Goal: Task Accomplishment & Management: Complete application form

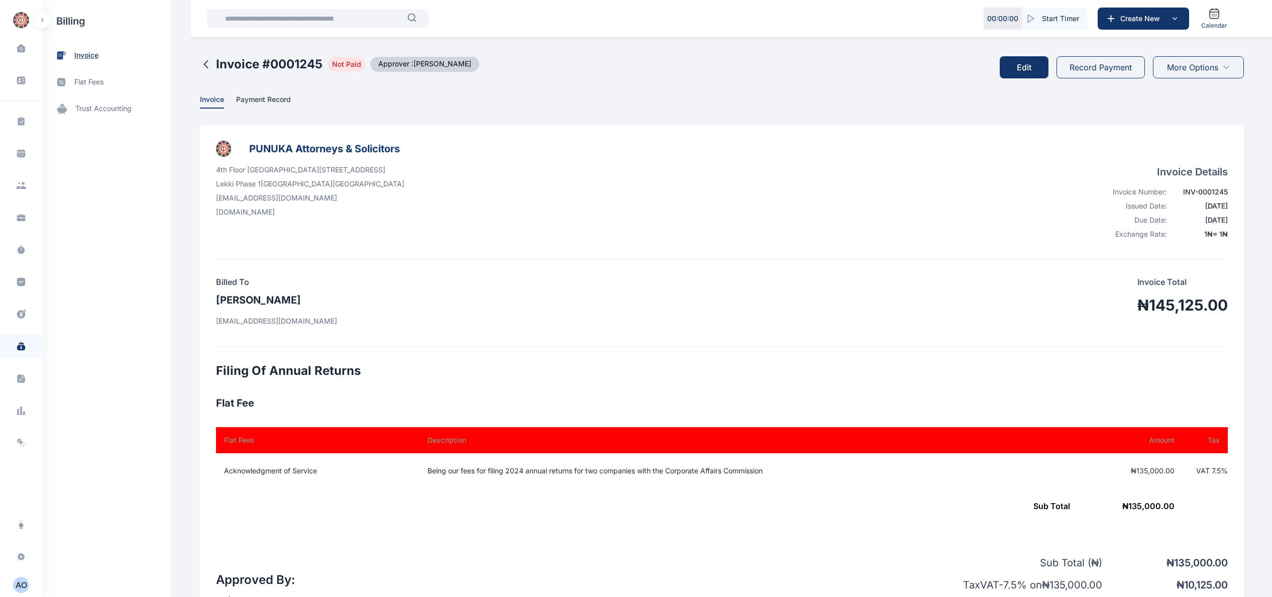
click at [83, 51] on span "invoice" at bounding box center [86, 55] width 24 height 11
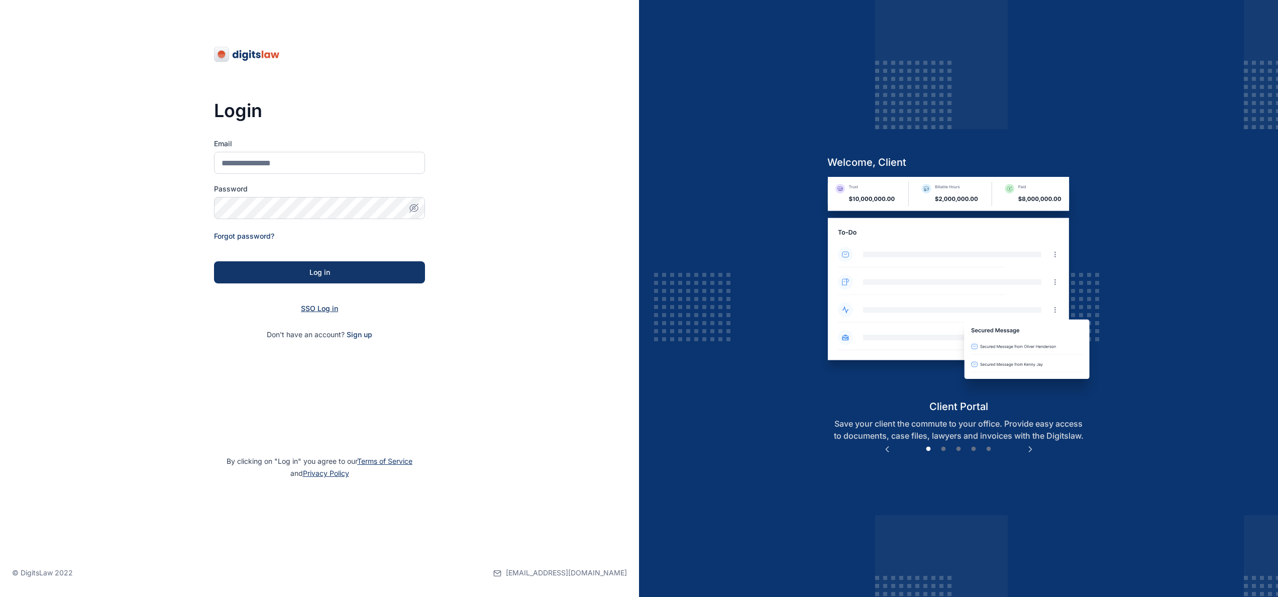
click at [334, 310] on span "SSO Log in" at bounding box center [319, 308] width 37 height 9
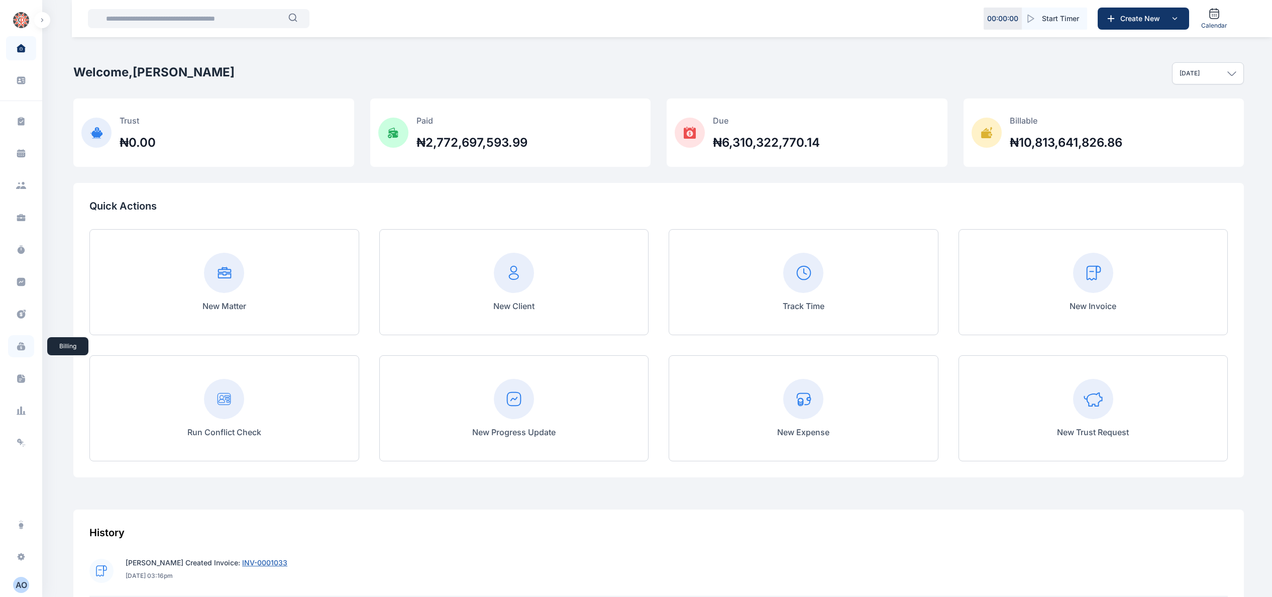
click at [18, 350] on icon at bounding box center [21, 348] width 8 height 6
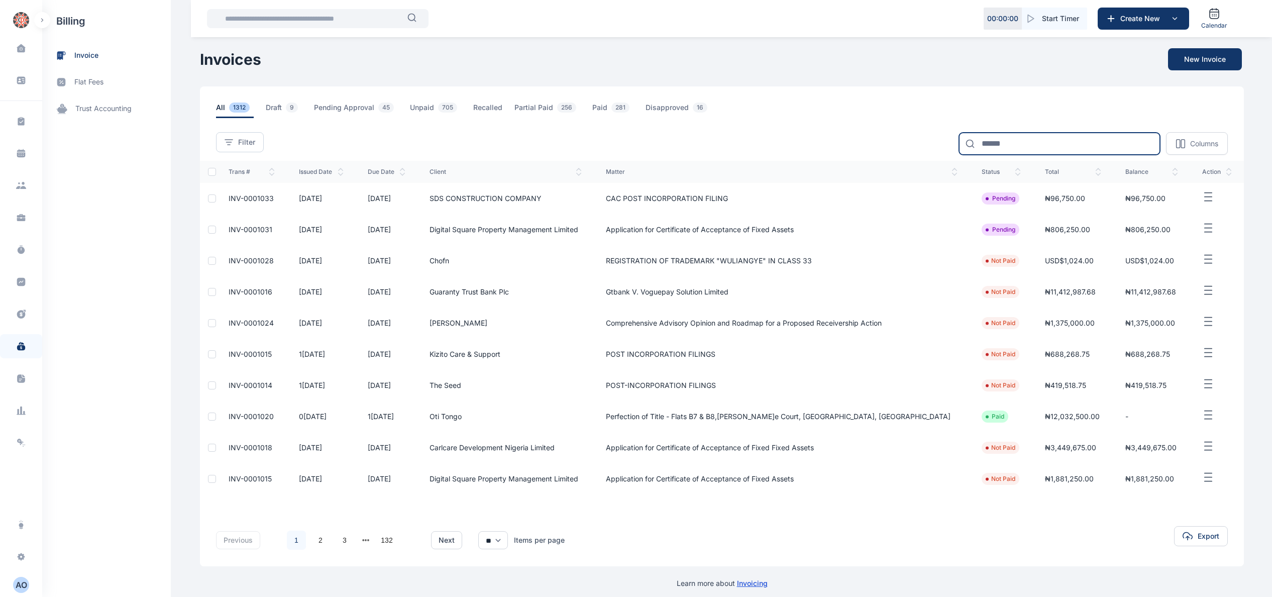
click at [1088, 147] on input at bounding box center [1059, 144] width 201 height 22
type input "******"
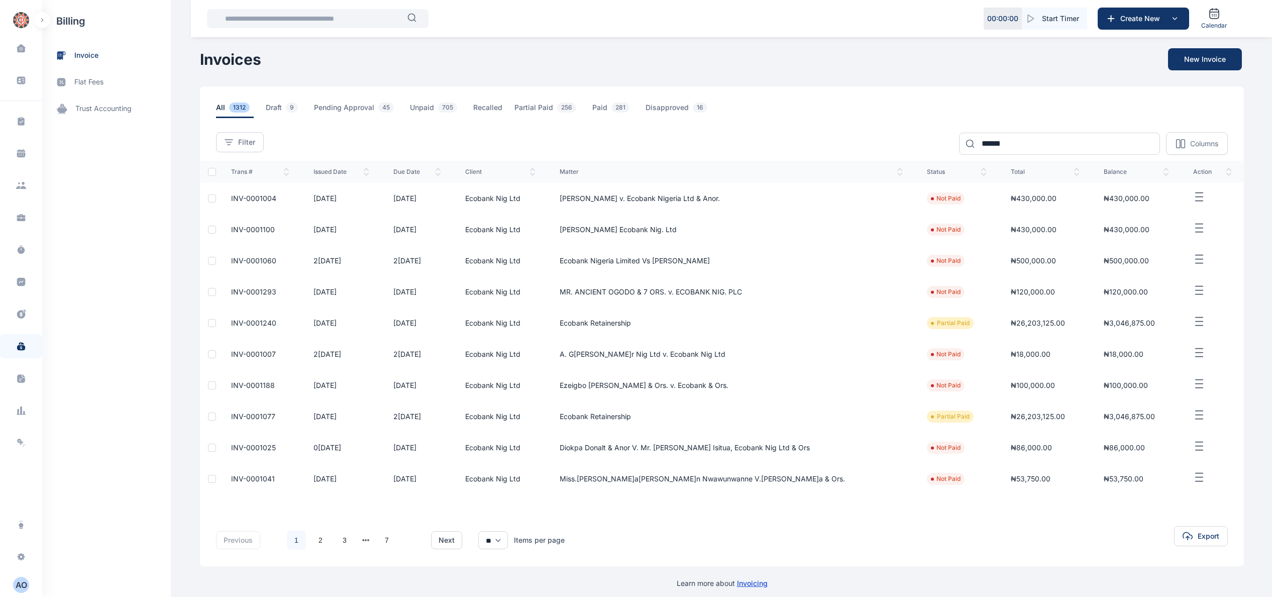
click at [254, 324] on span "INV-0001240" at bounding box center [253, 323] width 45 height 9
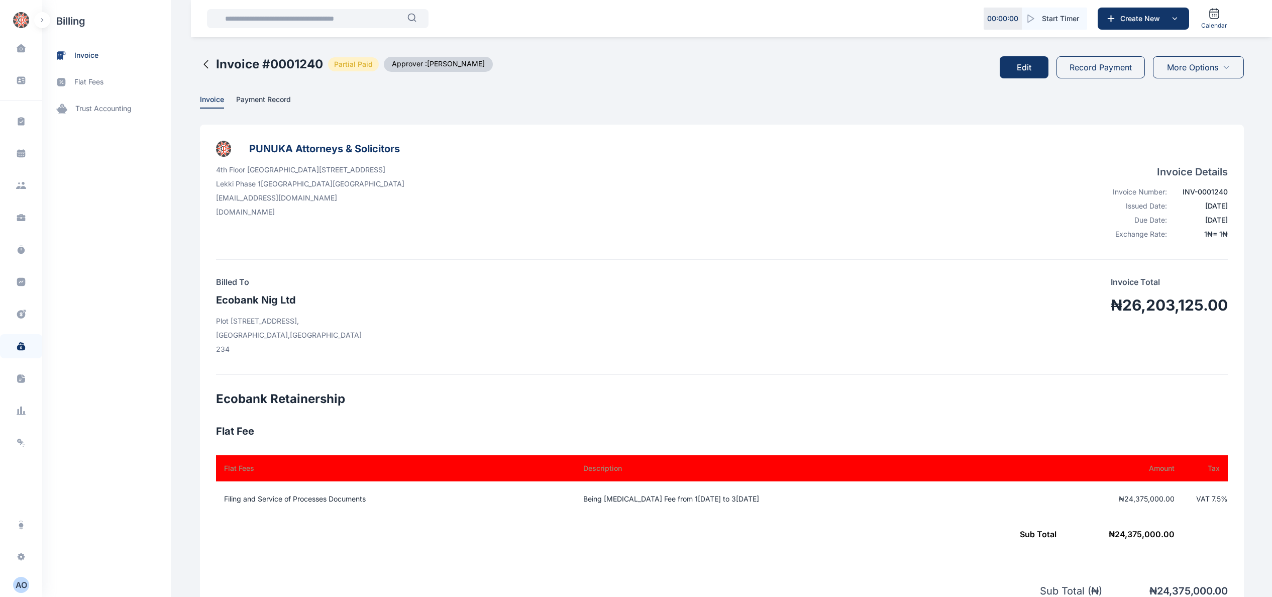
click at [1206, 69] on span "More Options" at bounding box center [1192, 67] width 51 height 12
click at [1195, 131] on li "Print" at bounding box center [1197, 132] width 93 height 20
click at [128, 54] on span "invoice" at bounding box center [106, 55] width 129 height 27
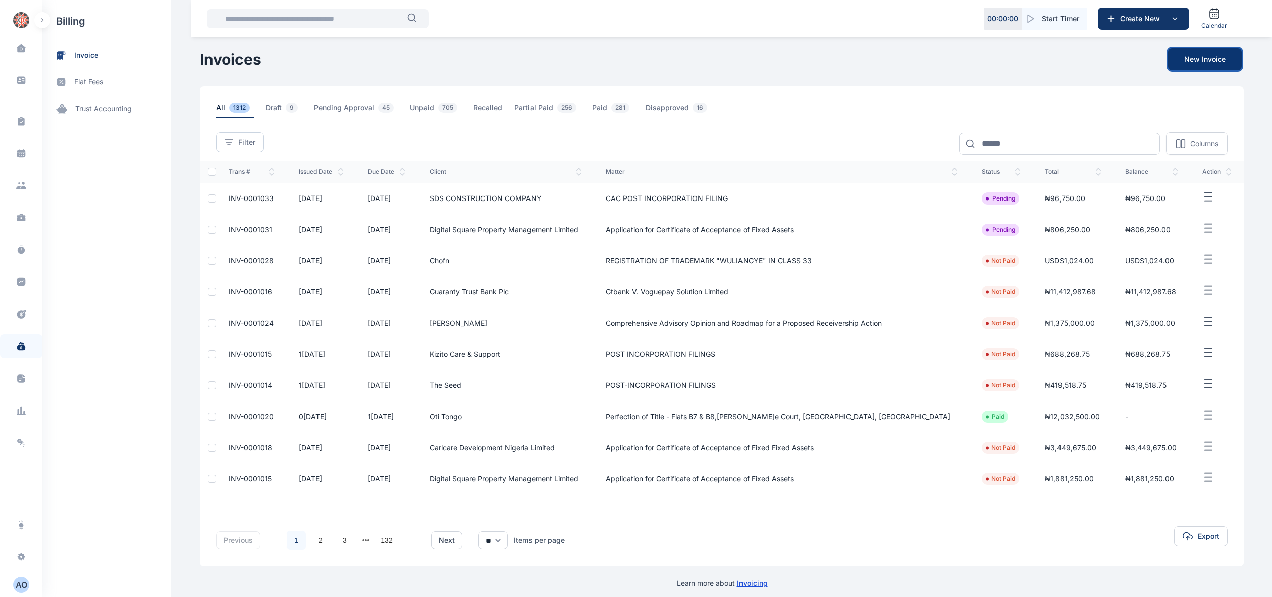
click at [1212, 63] on button "New Invoice" at bounding box center [1205, 59] width 74 height 22
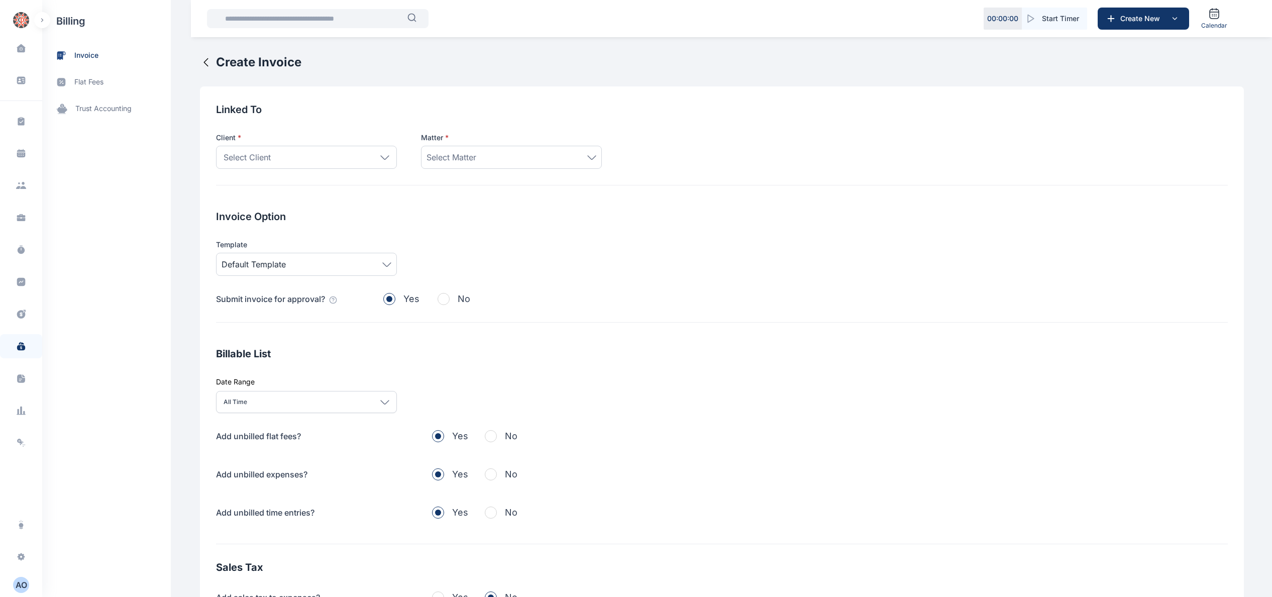
click at [381, 159] on icon at bounding box center [384, 157] width 9 height 5
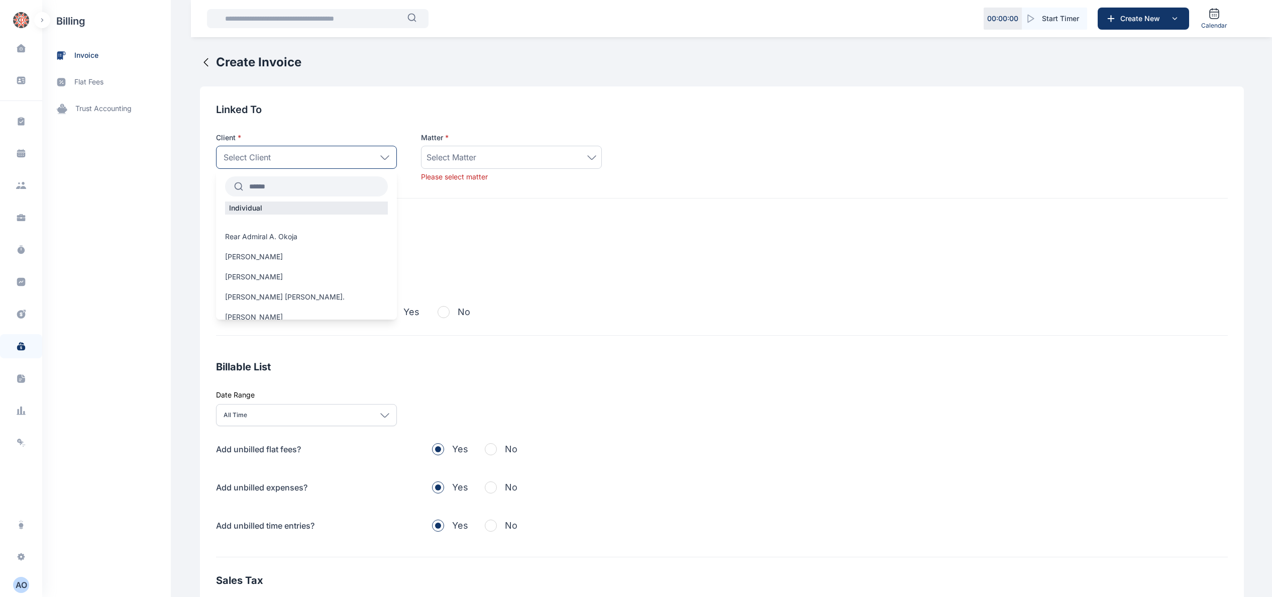
click at [316, 158] on div "Select Client" at bounding box center [306, 157] width 181 height 23
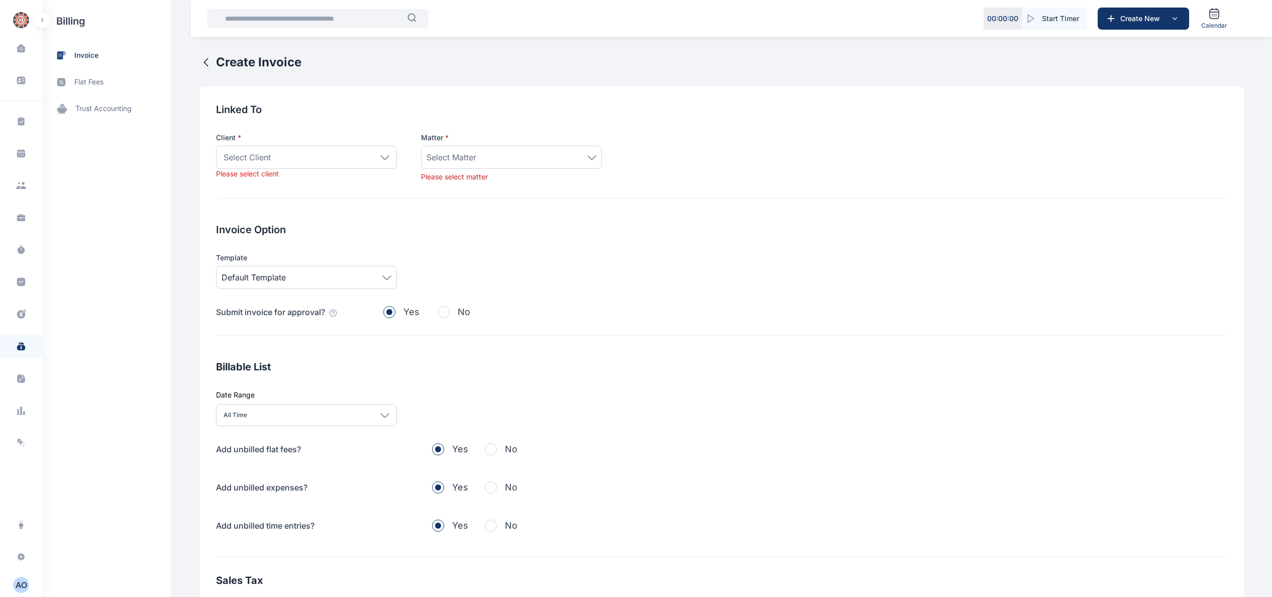
click at [319, 156] on div "Select Client" at bounding box center [306, 157] width 181 height 23
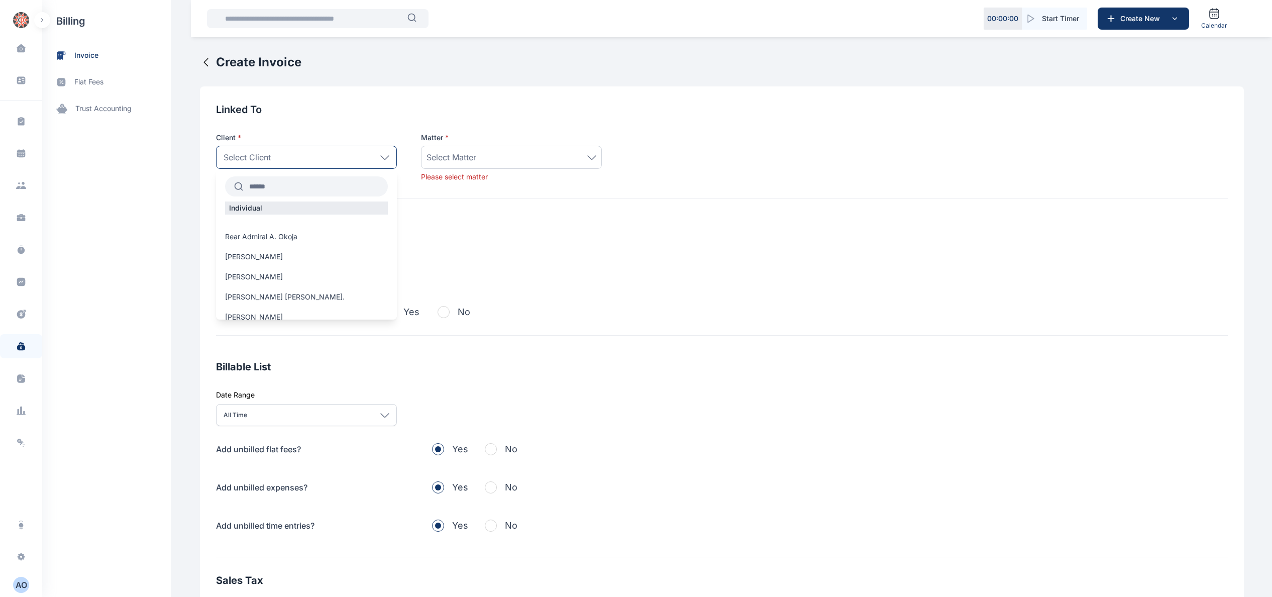
click at [306, 180] on input "text" at bounding box center [315, 186] width 145 height 18
type input "******"
click at [319, 280] on label "Ecobank Nig Ltd" at bounding box center [306, 282] width 181 height 10
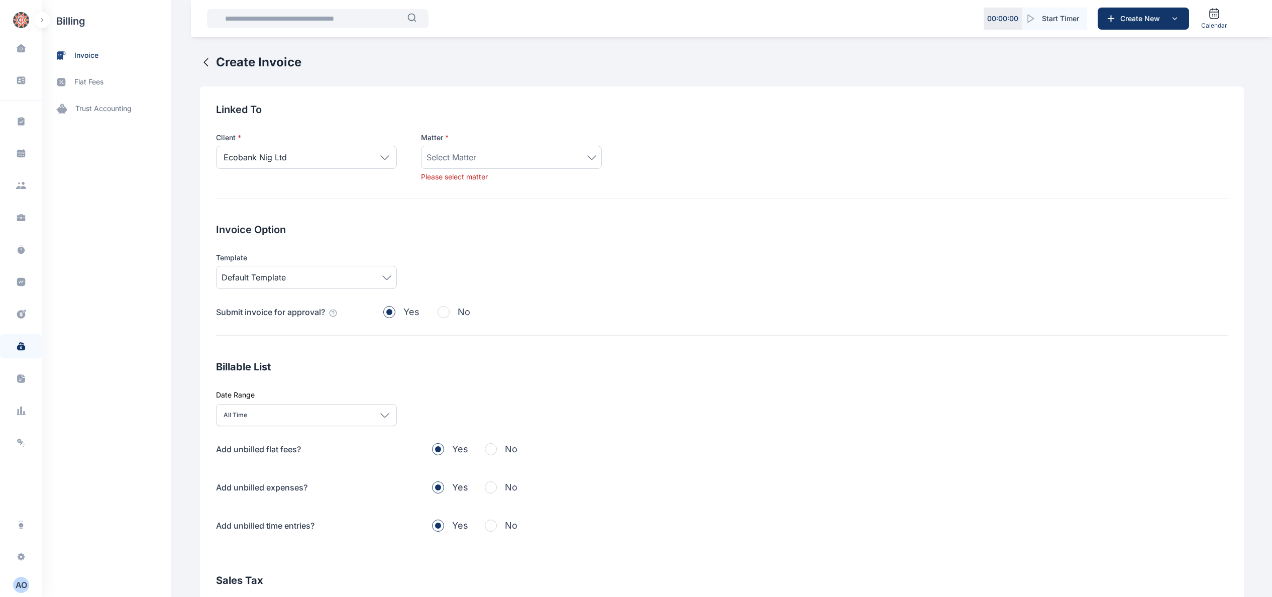
click at [580, 153] on div "Select Matter" at bounding box center [512, 157] width 170 height 12
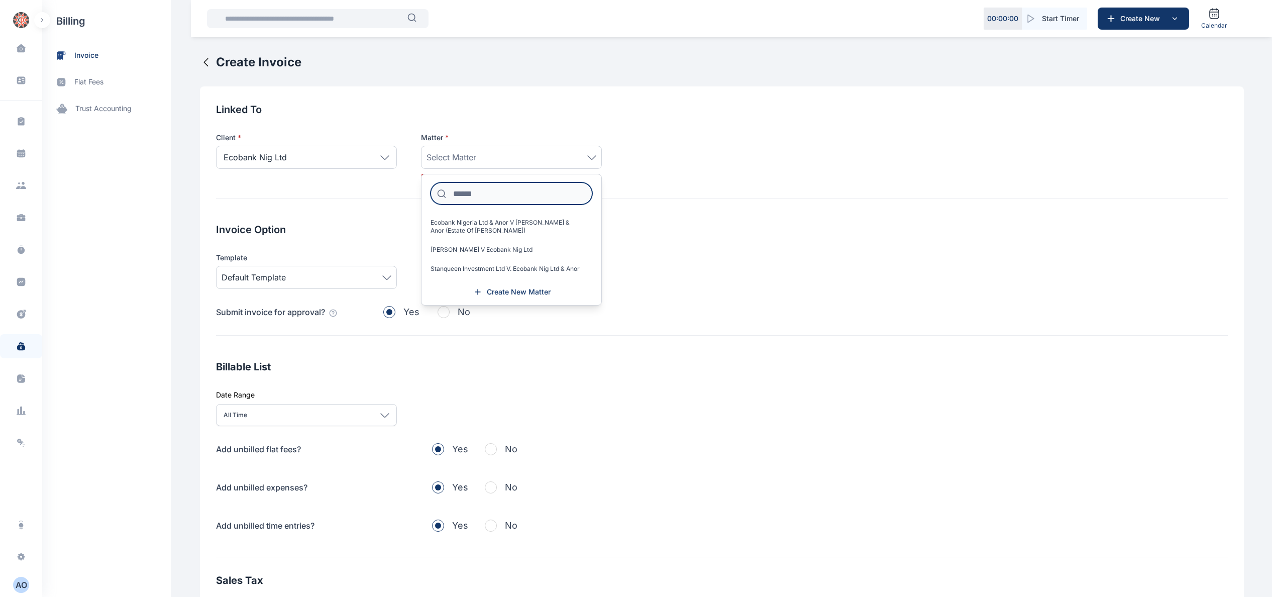
click at [521, 189] on input at bounding box center [512, 193] width 162 height 22
type input "*****"
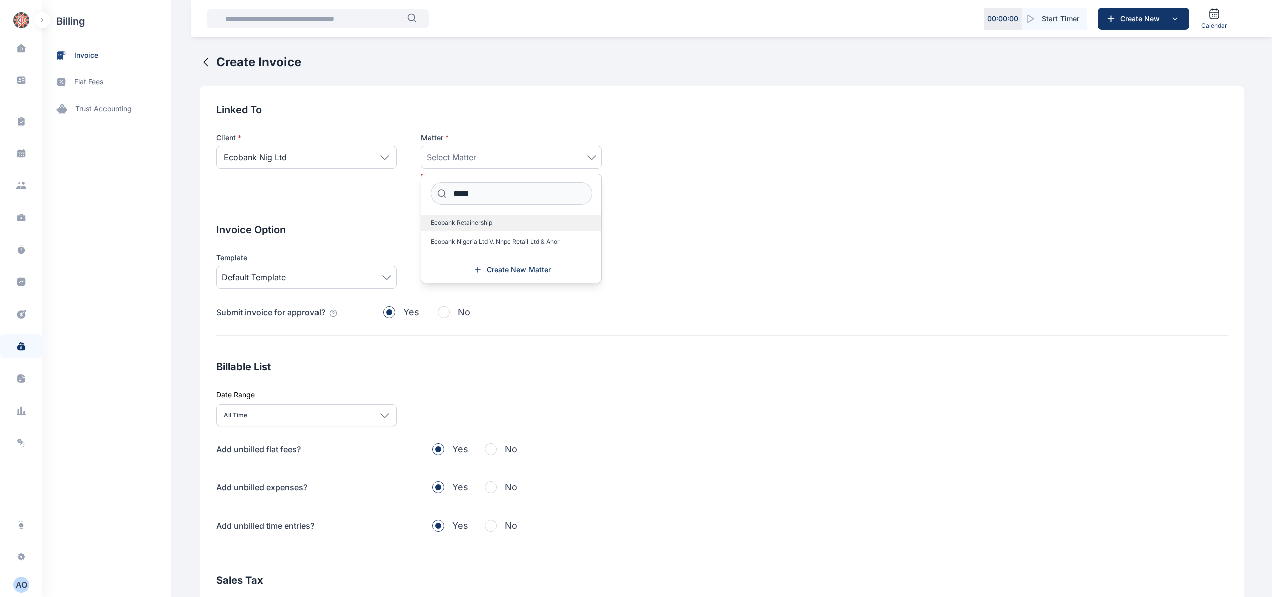
click at [520, 218] on label "Ecobank Retainership" at bounding box center [512, 223] width 180 height 16
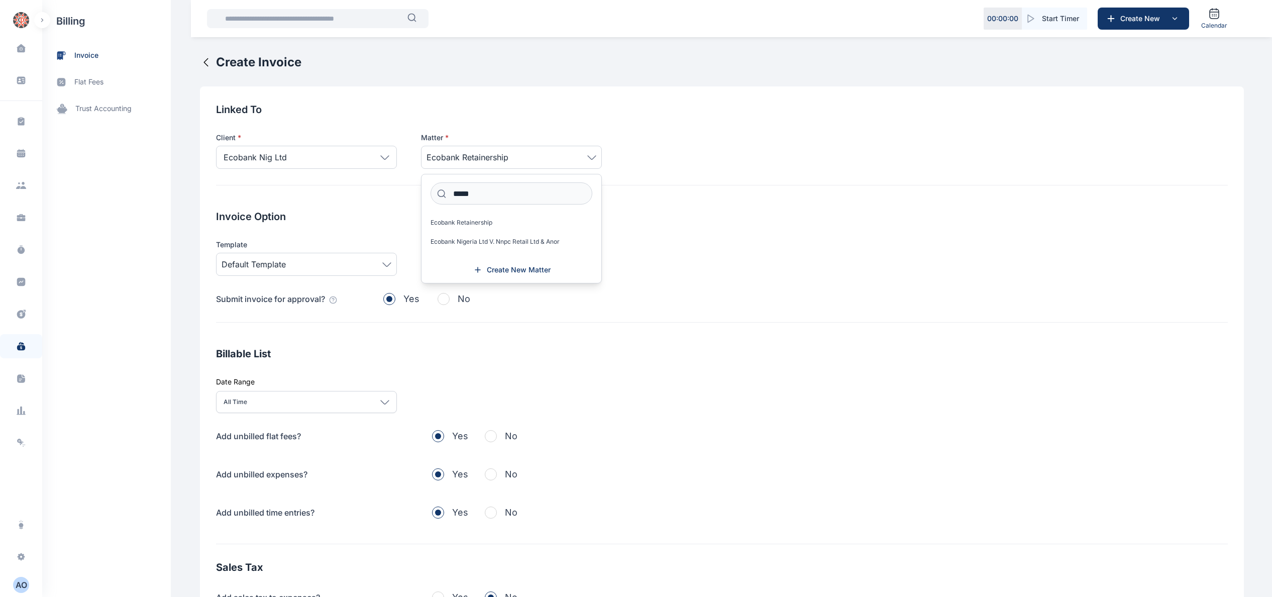
click at [757, 271] on div "Template Default Template" at bounding box center [722, 258] width 1012 height 36
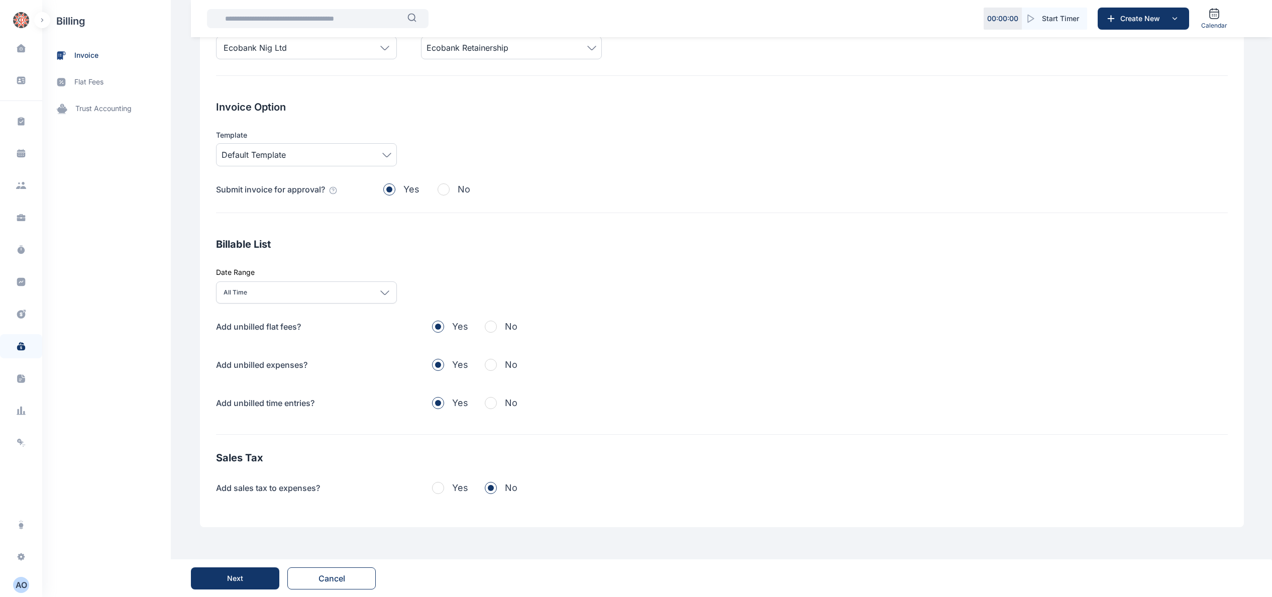
scroll to position [111, 0]
click at [497, 329] on button "No" at bounding box center [501, 326] width 33 height 14
click at [485, 364] on span "button" at bounding box center [491, 364] width 12 height 12
click at [485, 397] on span "button" at bounding box center [491, 403] width 12 height 12
click at [246, 577] on button "Next" at bounding box center [235, 578] width 88 height 22
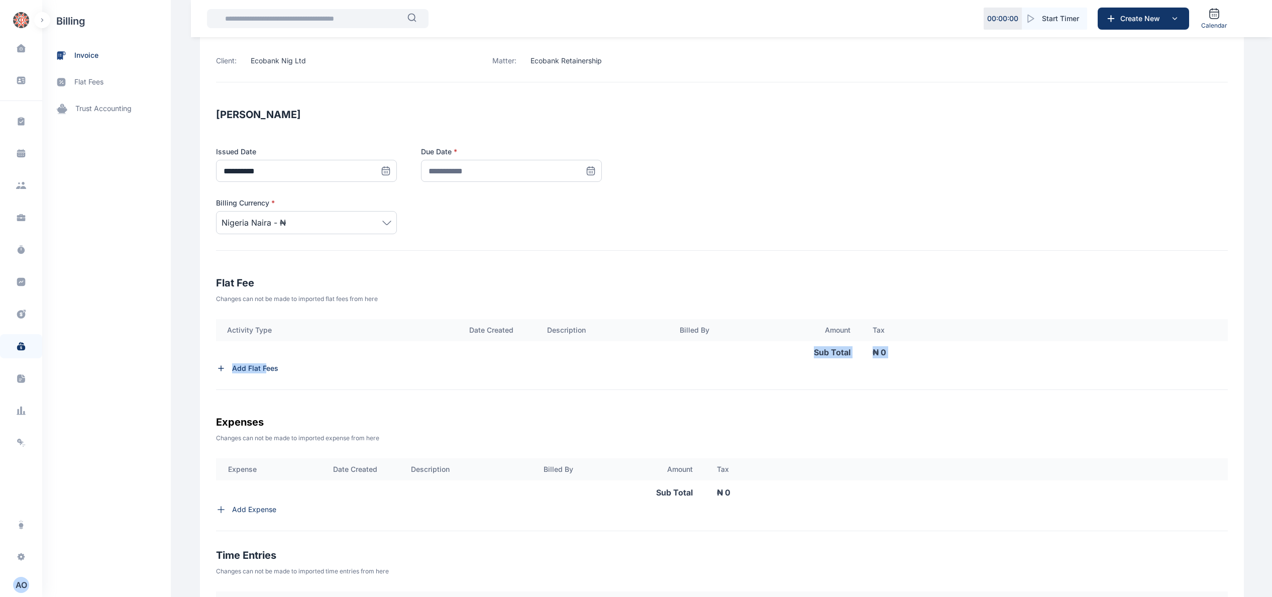
click at [260, 364] on div "Activity Type Date Created Description Billed By Amount Tax Sub Total ₦ 0 Add F…" at bounding box center [722, 354] width 1012 height 71
drag, startPoint x: 260, startPoint y: 364, endPoint x: 268, endPoint y: 370, distance: 10.0
click at [268, 370] on p "Add Flat Fees" at bounding box center [255, 368] width 46 height 10
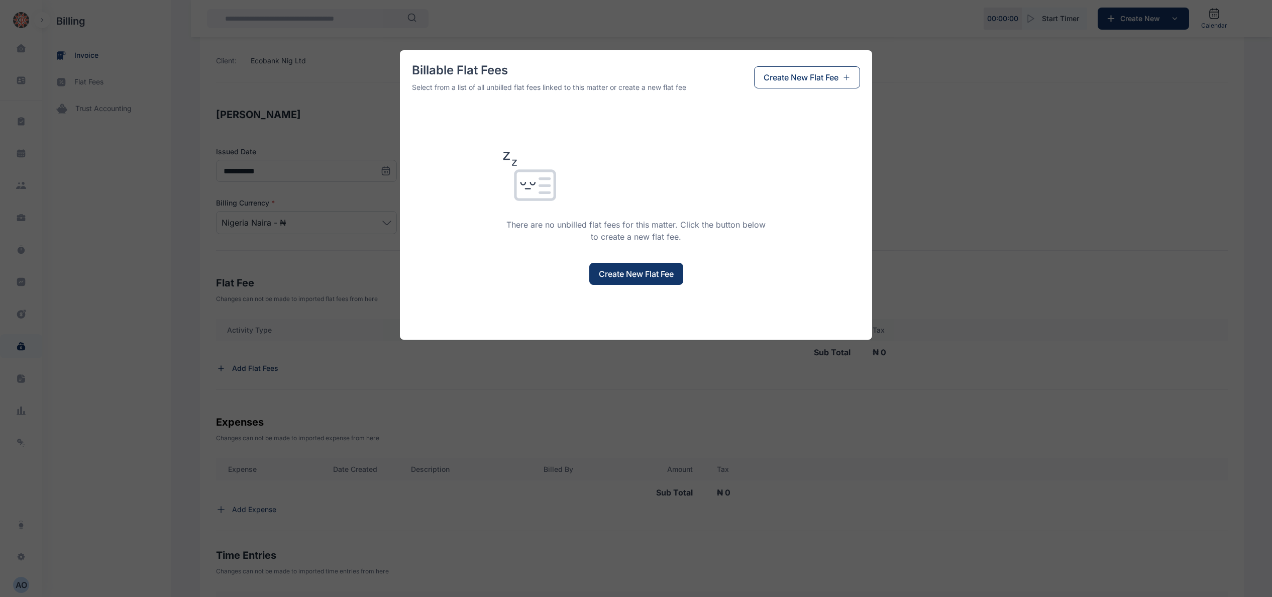
click at [660, 272] on span "Create New Flat Fee" at bounding box center [636, 274] width 75 height 12
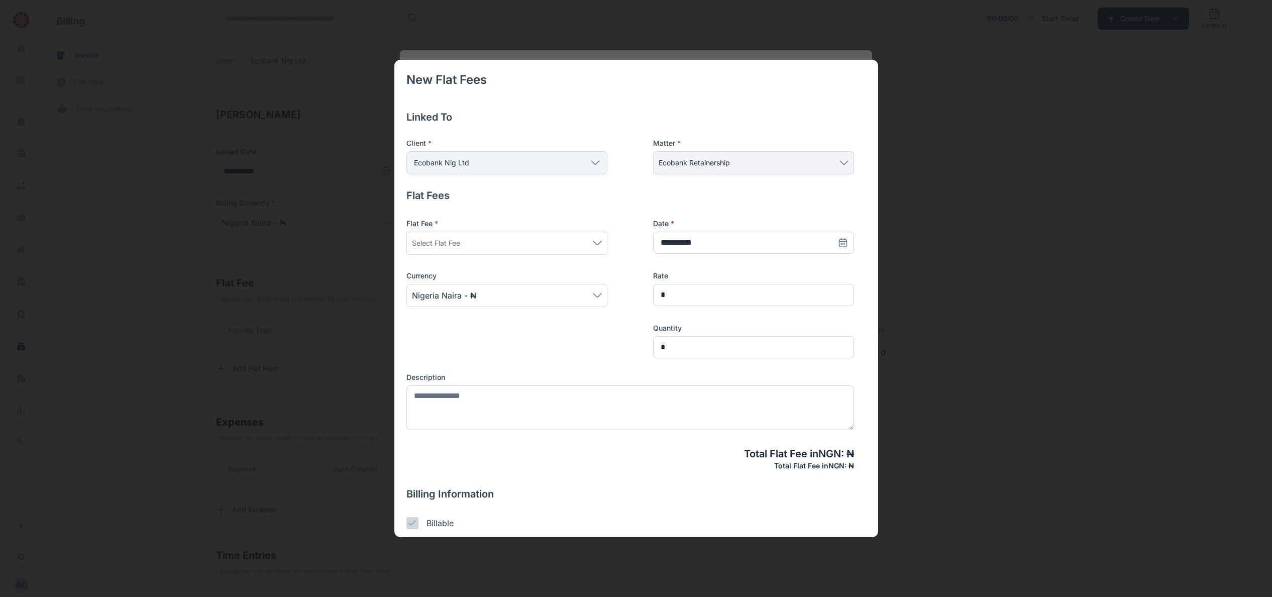
click at [596, 246] on div "Select Flat Fee" at bounding box center [507, 243] width 190 height 12
click at [507, 273] on input at bounding box center [507, 279] width 182 height 22
type input "****"
click at [538, 302] on label "Filing and Service of Processes Documents" at bounding box center [507, 309] width 200 height 16
click at [825, 302] on input "*" at bounding box center [753, 295] width 201 height 22
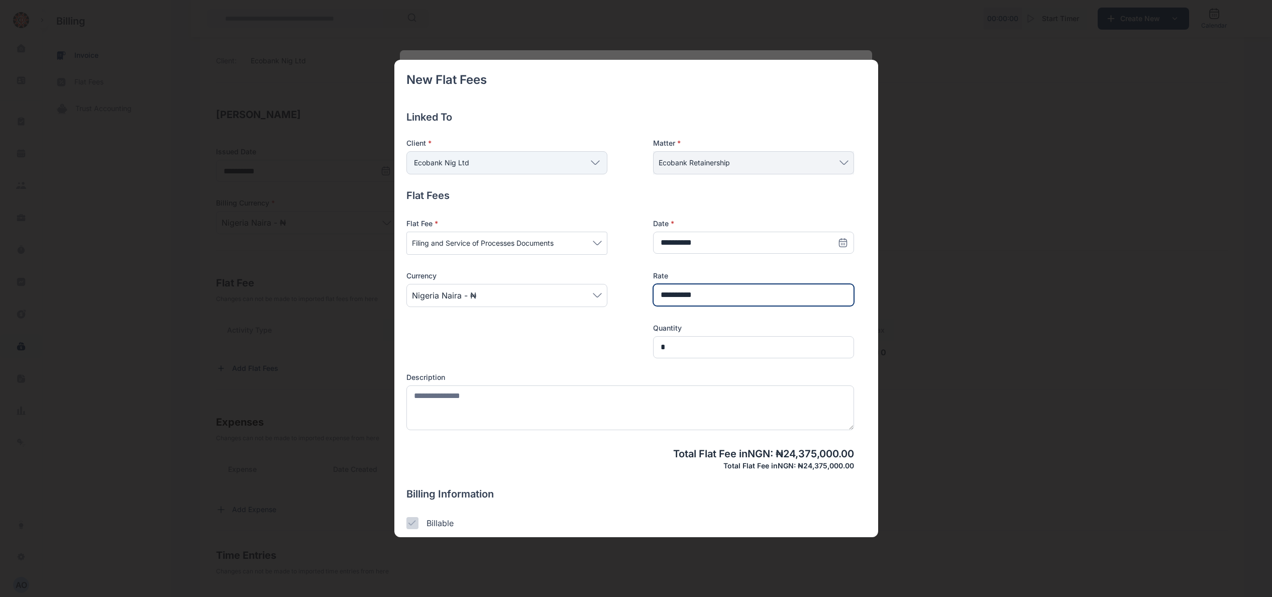
type input "**********"
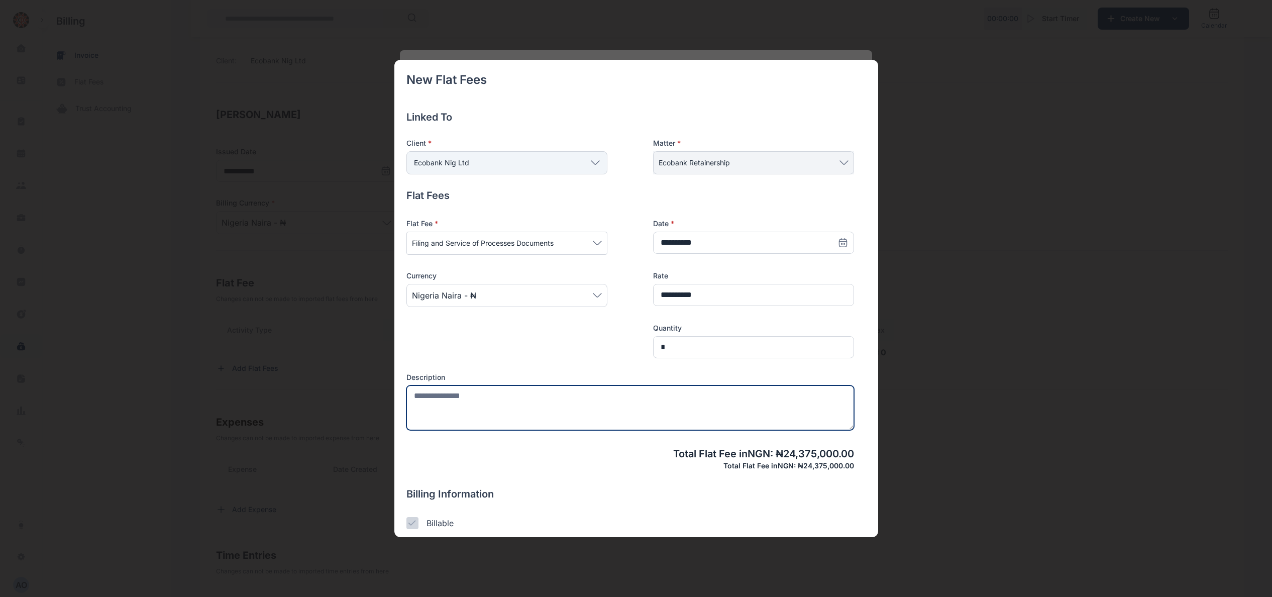
click at [515, 395] on textarea at bounding box center [631, 407] width 448 height 45
type textarea "**********"
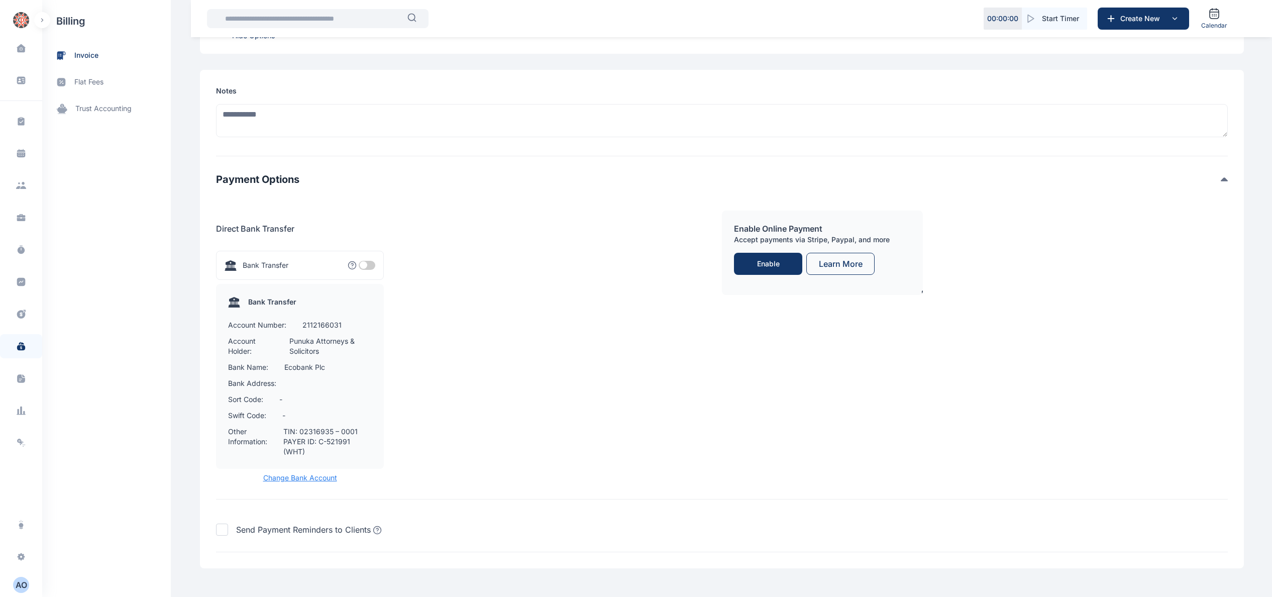
scroll to position [994, 0]
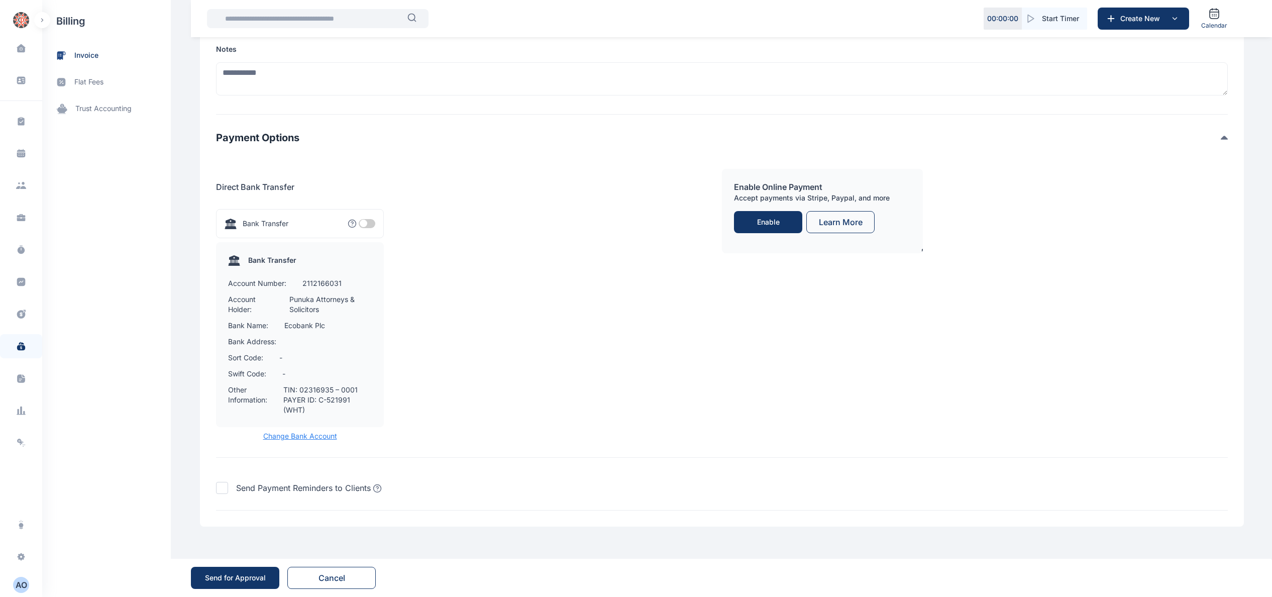
click at [244, 573] on div "Send for Approval" at bounding box center [235, 578] width 61 height 10
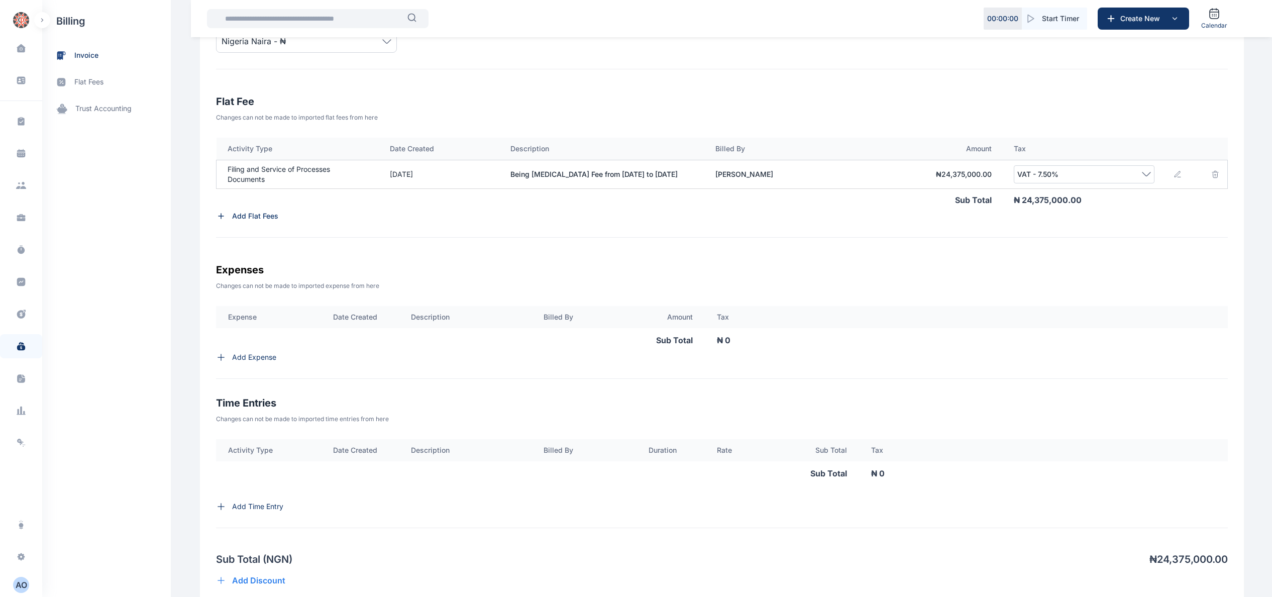
scroll to position [190, 0]
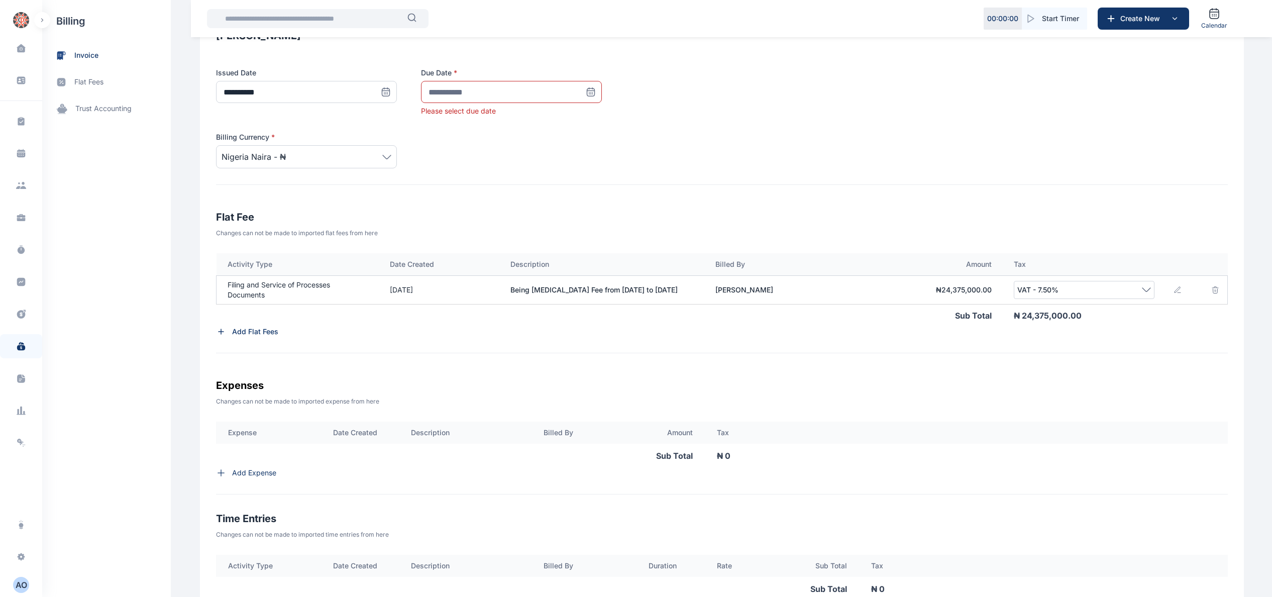
click at [589, 87] on icon at bounding box center [591, 92] width 10 height 10
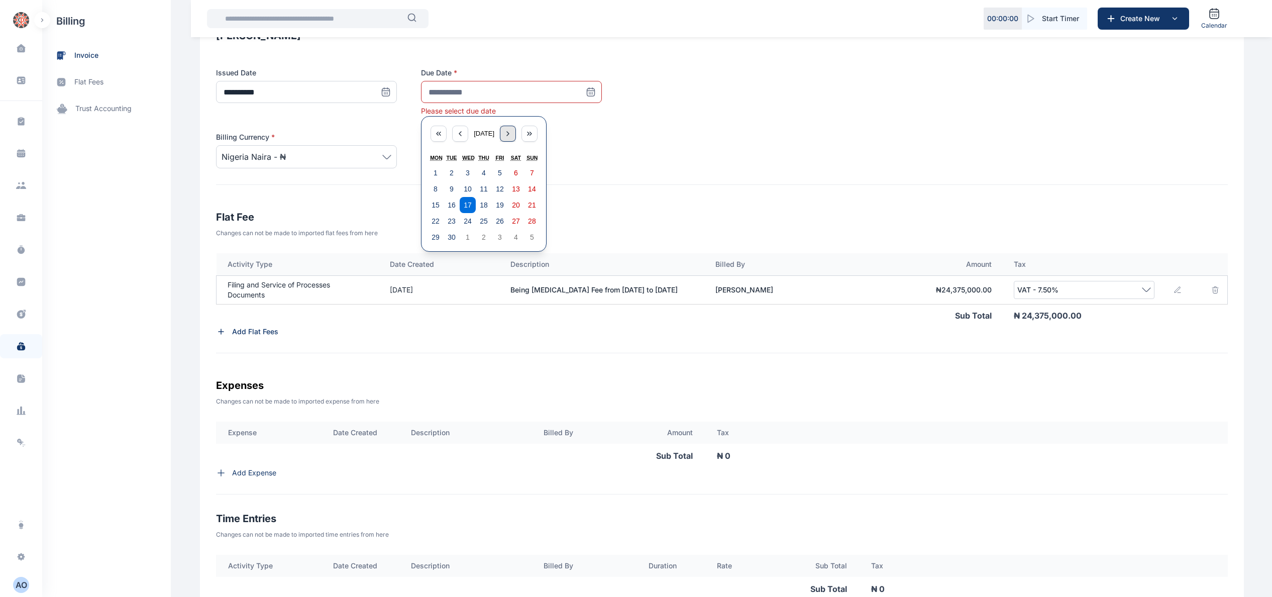
click at [510, 133] on icon "button" at bounding box center [508, 134] width 8 height 8
click at [466, 171] on abbr "1" at bounding box center [468, 173] width 4 height 8
type input "**********"
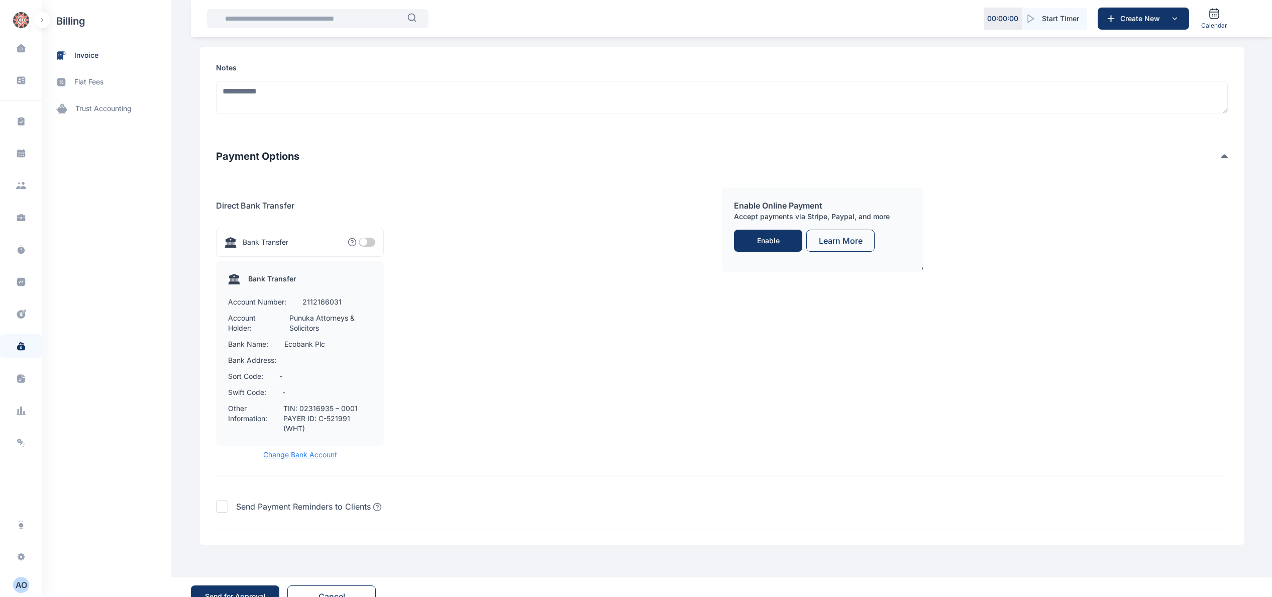
scroll to position [994, 0]
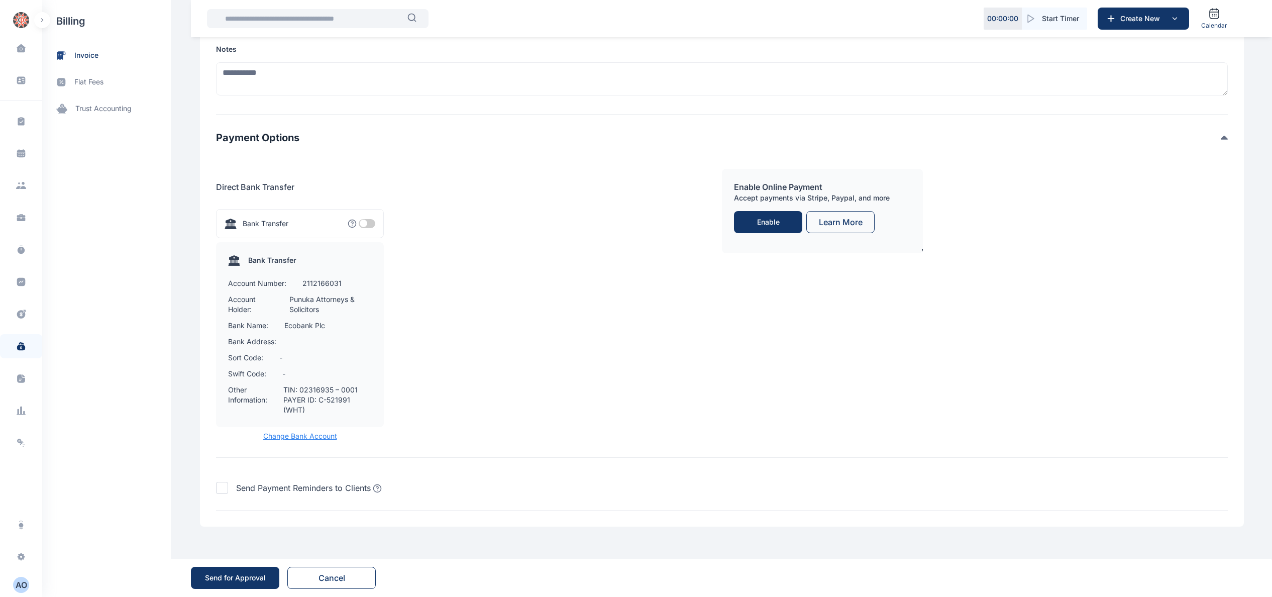
click at [252, 573] on div "Send for Approval" at bounding box center [235, 578] width 61 height 10
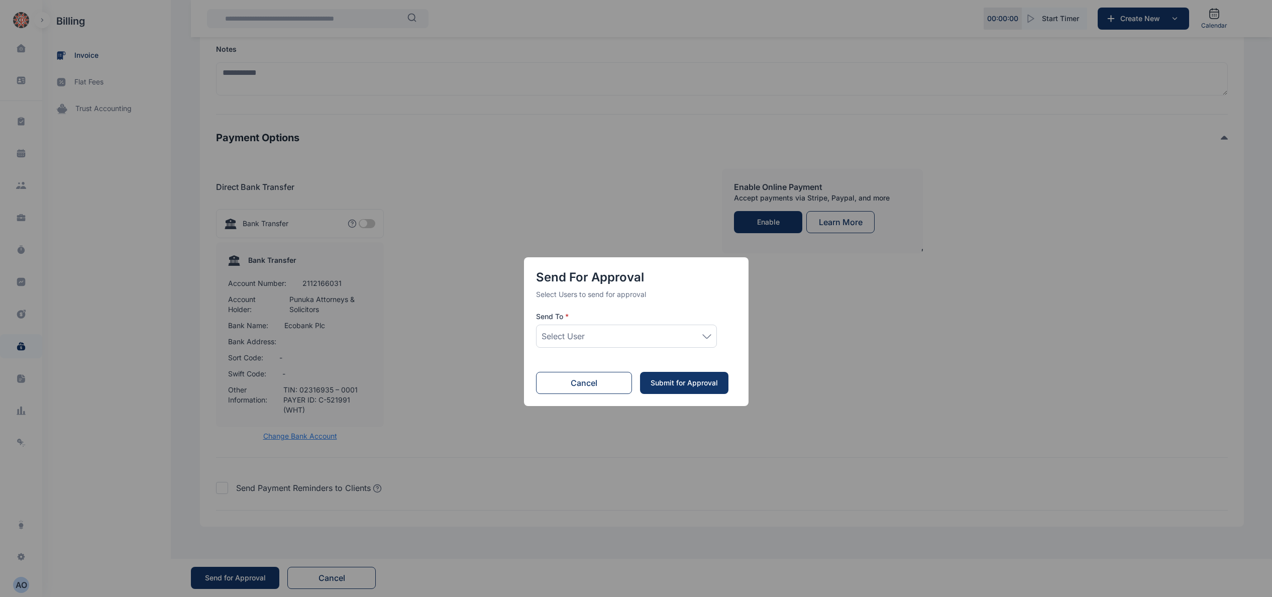
click at [696, 332] on div "Select User" at bounding box center [627, 336] width 170 height 12
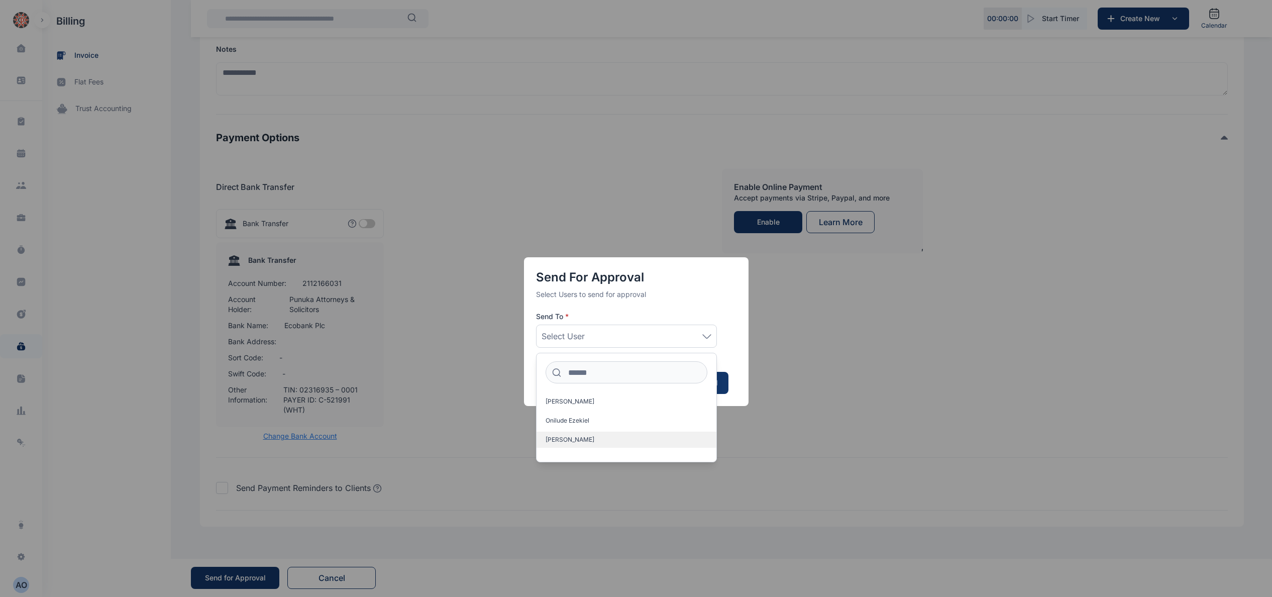
click at [637, 439] on label "Idigbe Anthony" at bounding box center [627, 440] width 180 height 16
click at [610, 447] on label "Idigbe Elizabeth" at bounding box center [627, 443] width 180 height 16
click at [867, 429] on div "Send for Approval Select Users to send for approval Send To * Idigbe Elizabeth …" at bounding box center [636, 298] width 1272 height 597
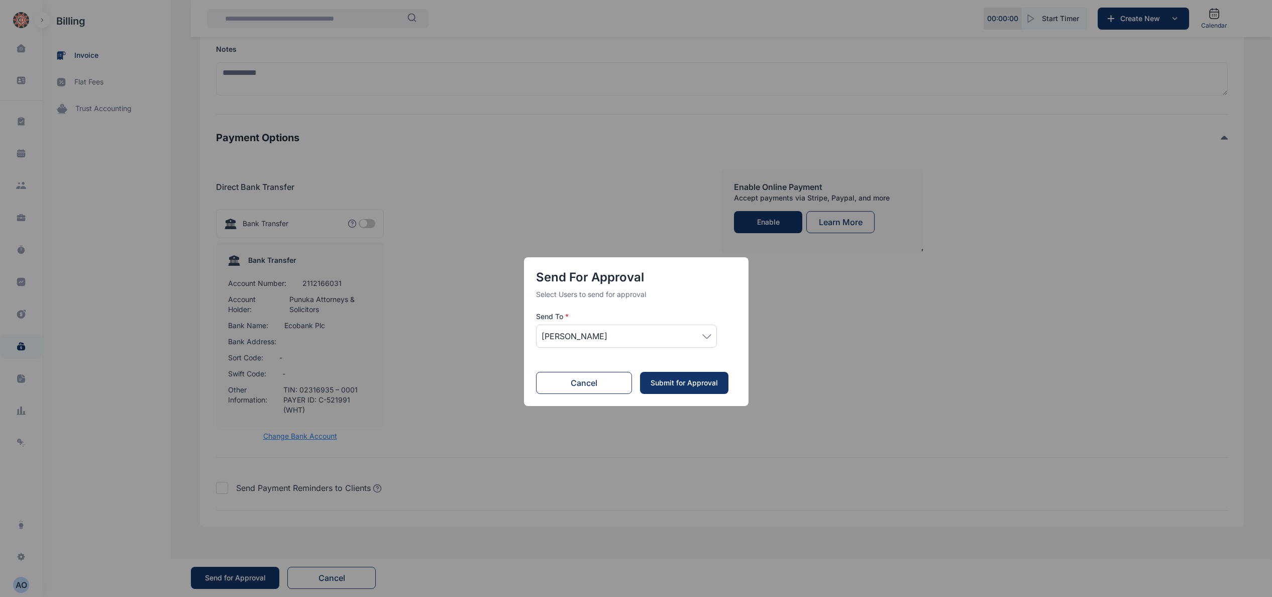
click at [706, 382] on div "Submit for Approval" at bounding box center [684, 383] width 68 height 10
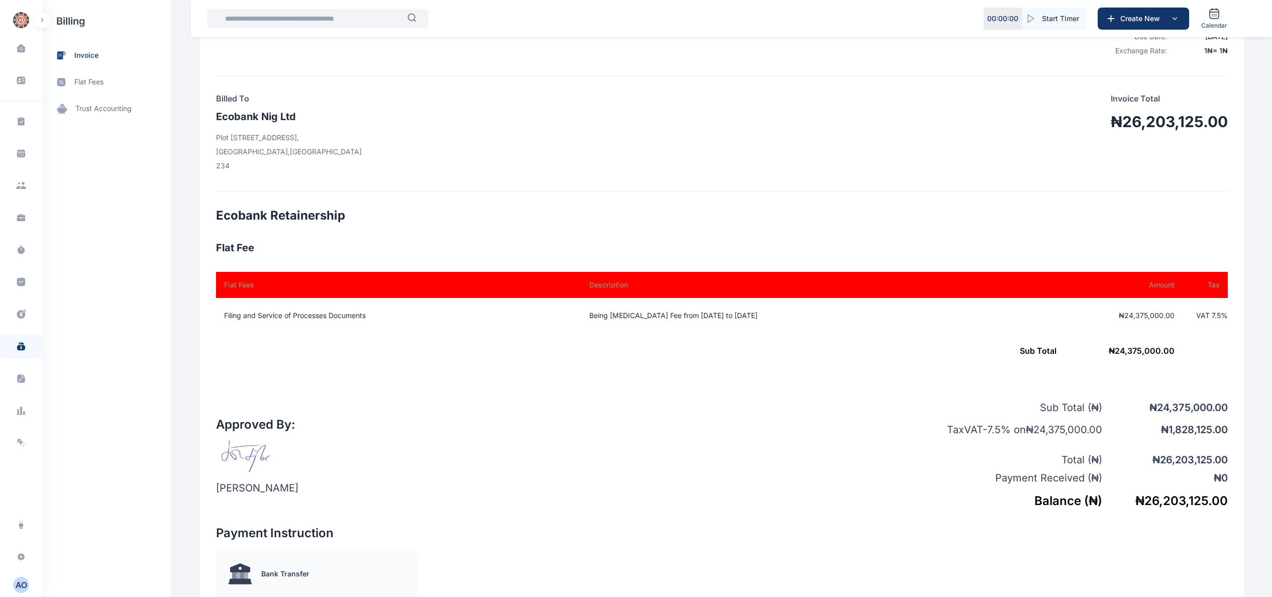
scroll to position [402, 0]
